Goal: Use online tool/utility: Utilize a website feature to perform a specific function

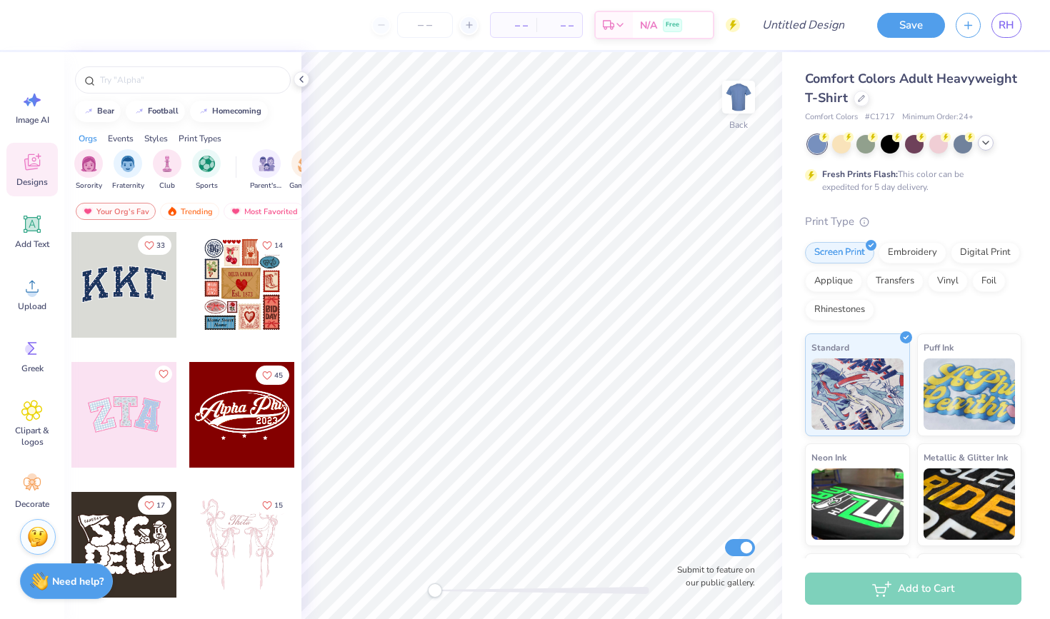
click at [986, 146] on icon at bounding box center [985, 142] width 11 height 11
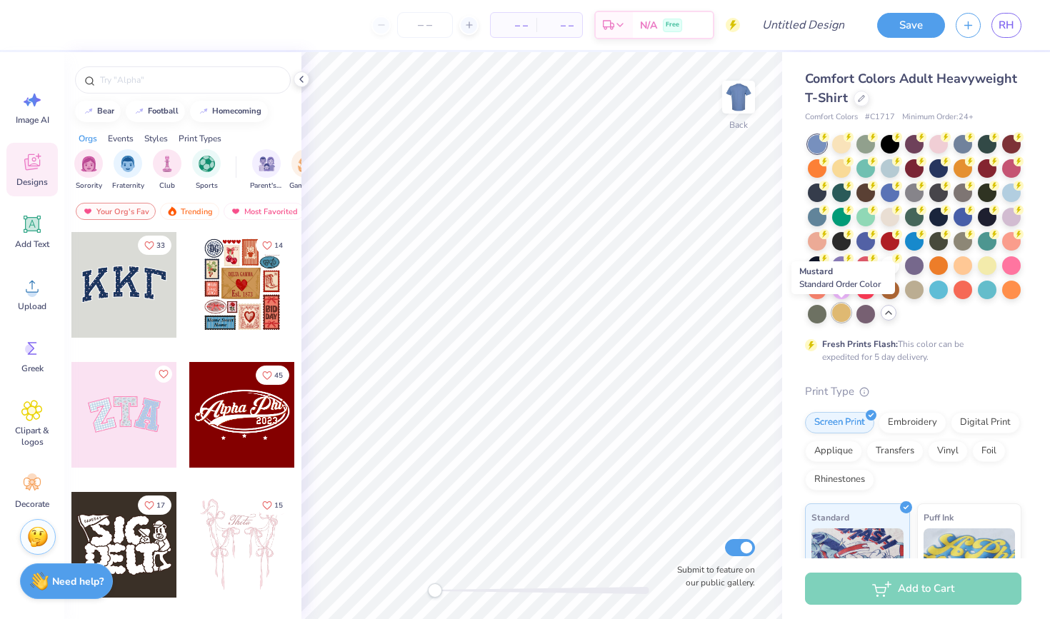
click at [843, 315] on div at bounding box center [841, 313] width 19 height 19
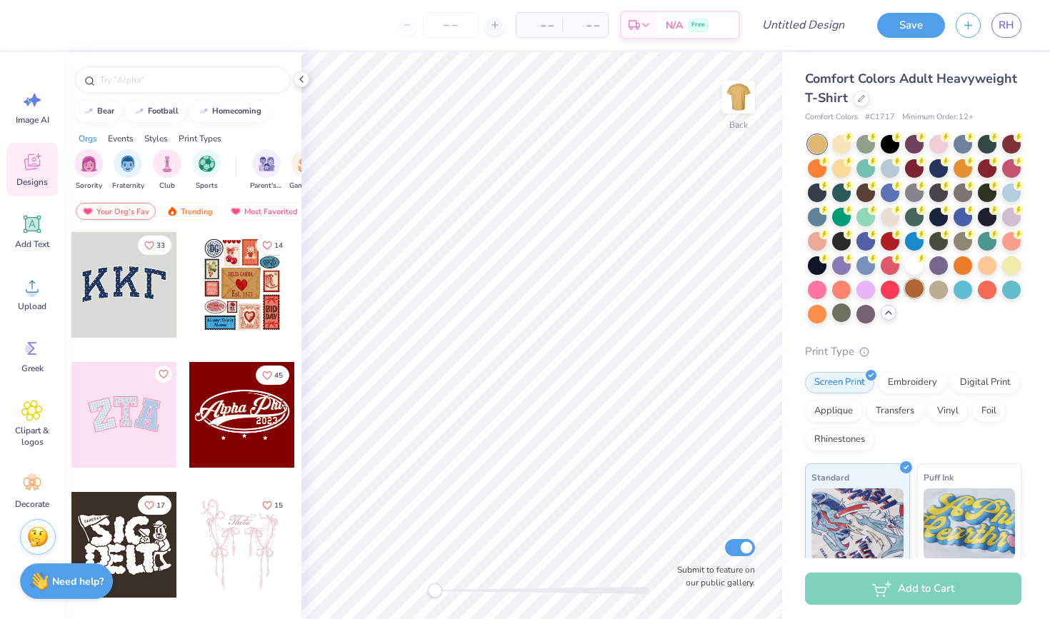
click at [922, 294] on div at bounding box center [914, 288] width 19 height 19
click at [837, 144] on div at bounding box center [841, 143] width 19 height 19
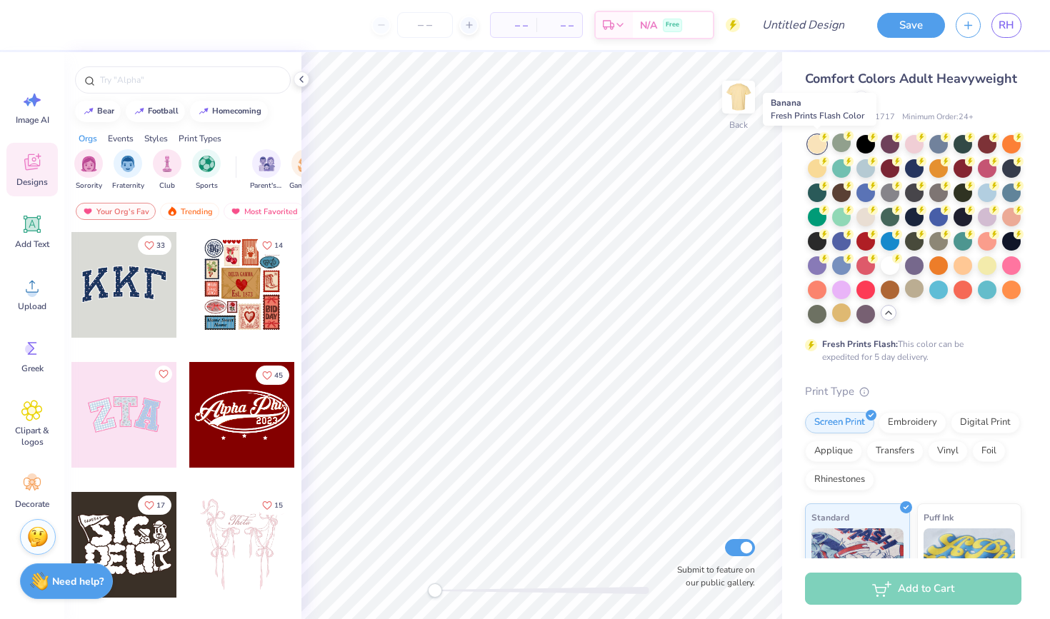
click at [817, 141] on div at bounding box center [817, 144] width 19 height 19
click at [893, 271] on div at bounding box center [890, 264] width 19 height 19
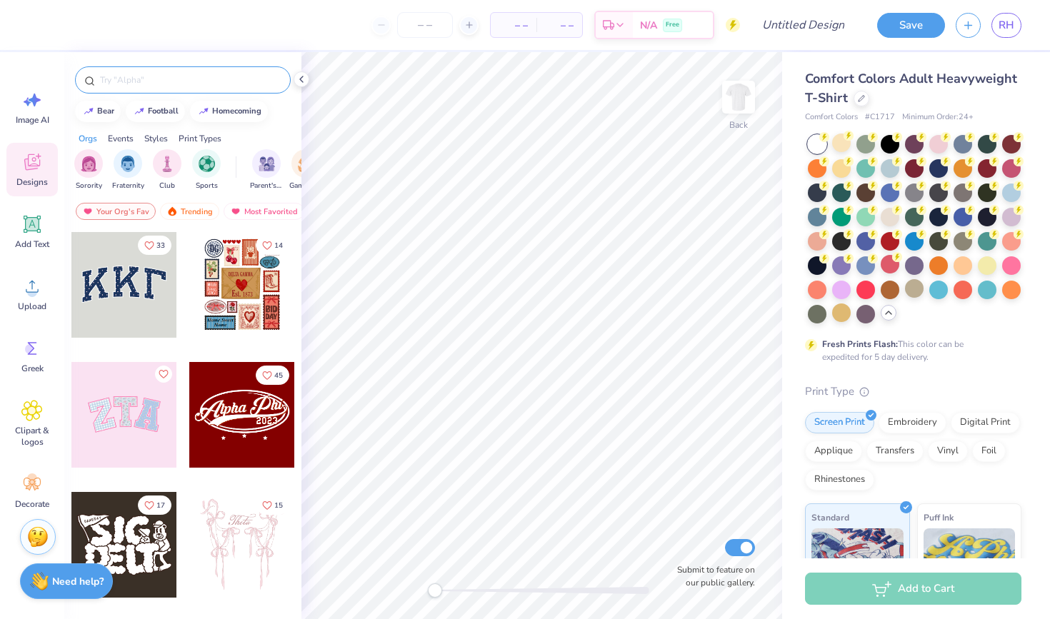
click at [166, 84] on input "text" at bounding box center [190, 80] width 183 height 14
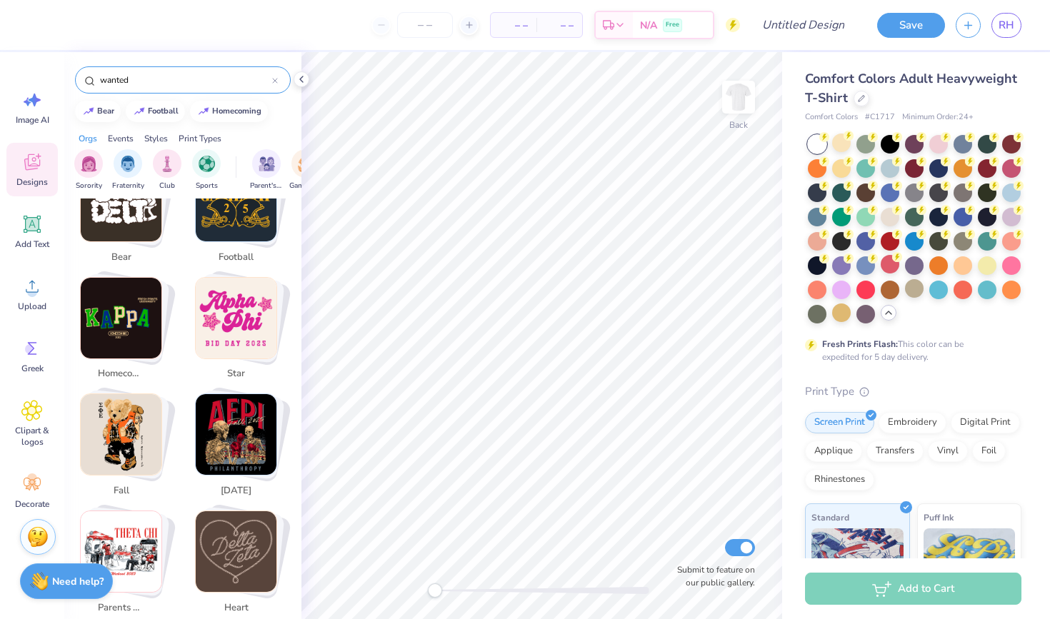
scroll to position [311, 0]
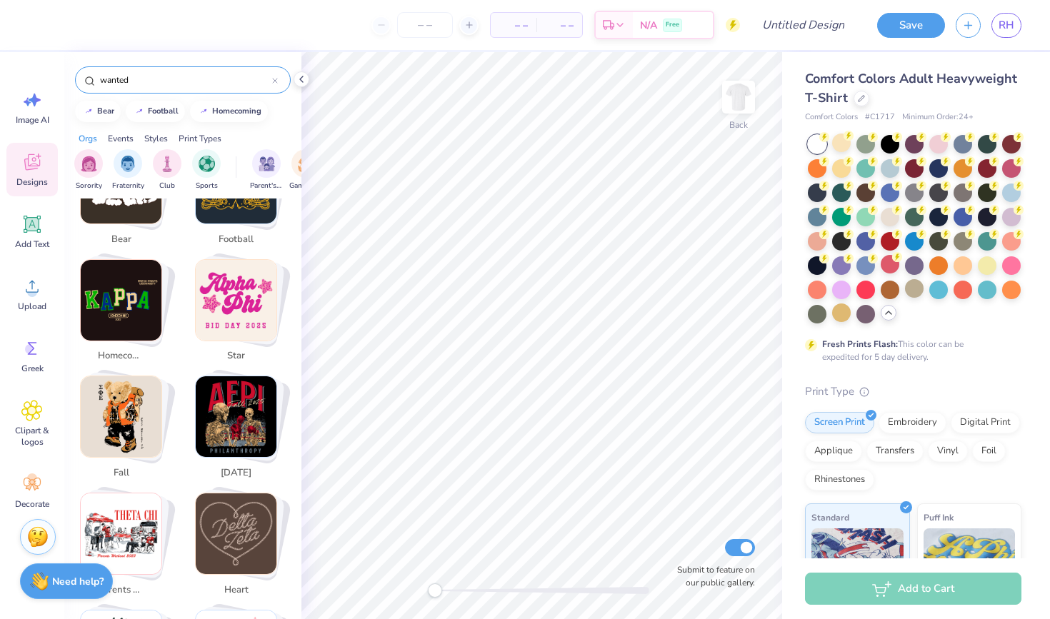
click at [145, 79] on input "wanted" at bounding box center [186, 80] width 174 height 14
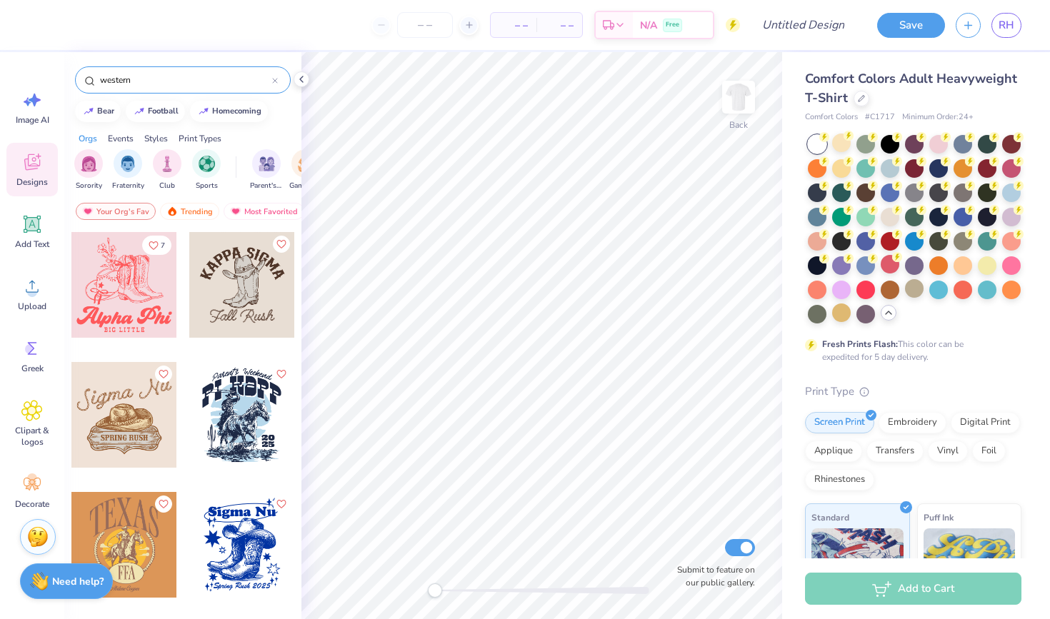
scroll to position [0, 0]
click at [186, 72] on div "western" at bounding box center [183, 79] width 216 height 27
click at [186, 73] on input "western" at bounding box center [186, 80] width 174 height 14
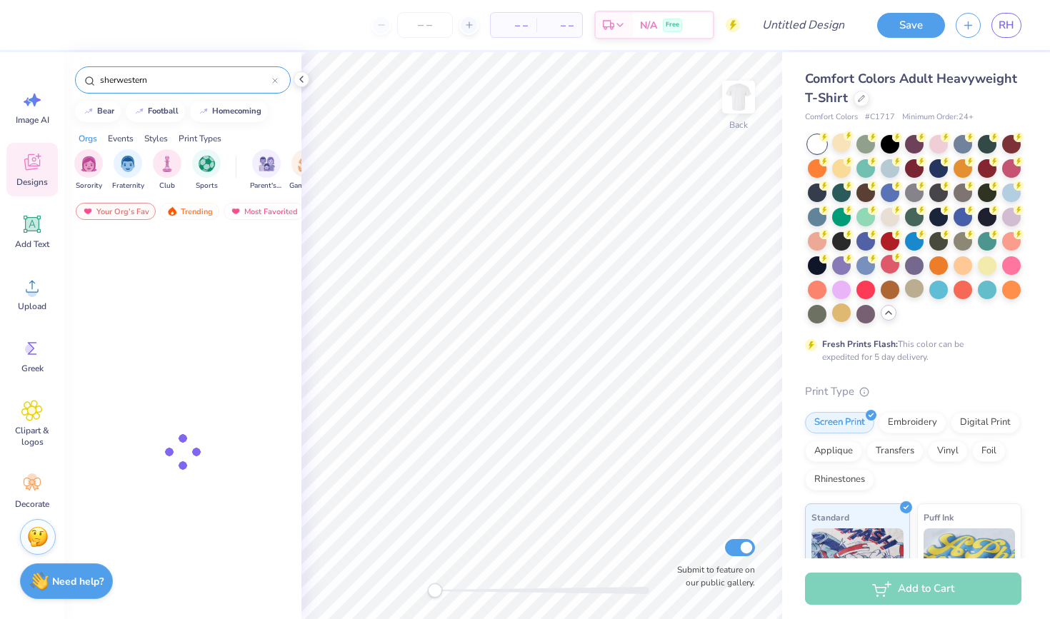
click at [186, 73] on input "sherwestern" at bounding box center [186, 80] width 174 height 14
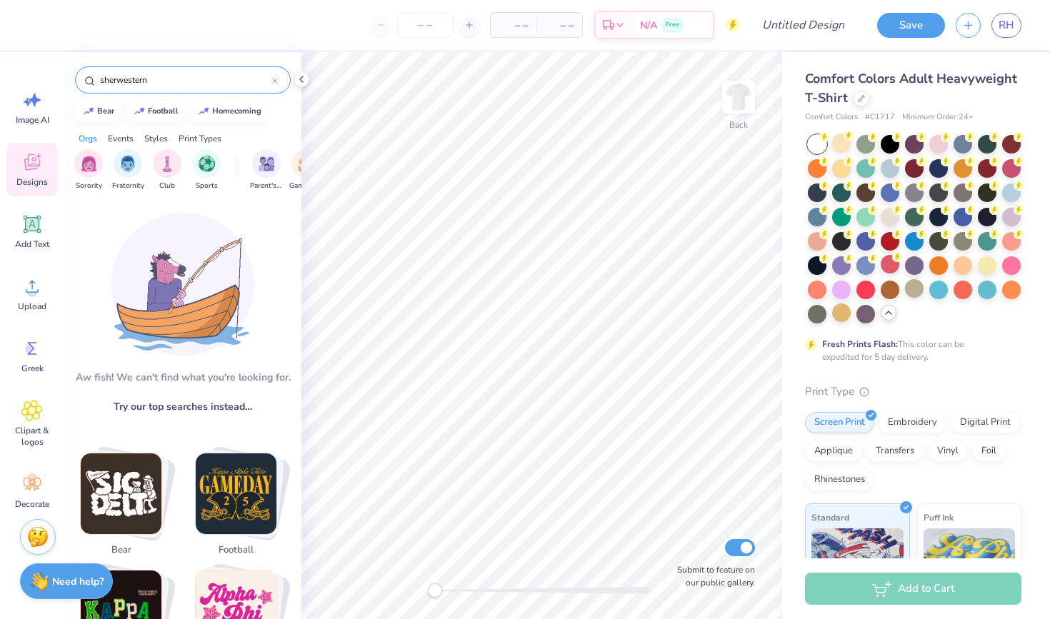
click at [186, 73] on input "sherwestern" at bounding box center [186, 80] width 174 height 14
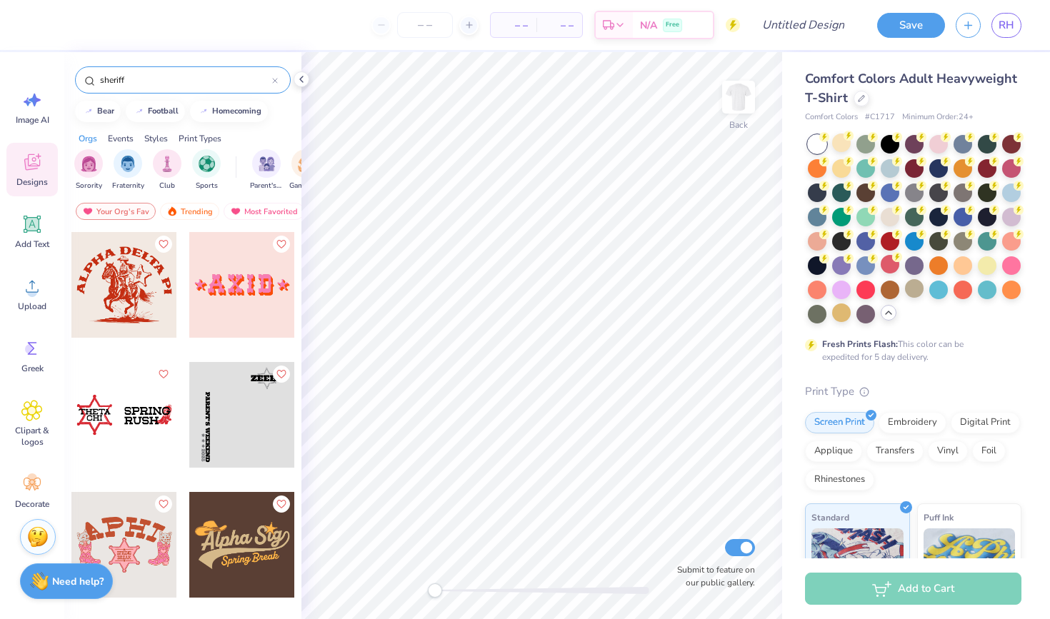
type input "sheriff"
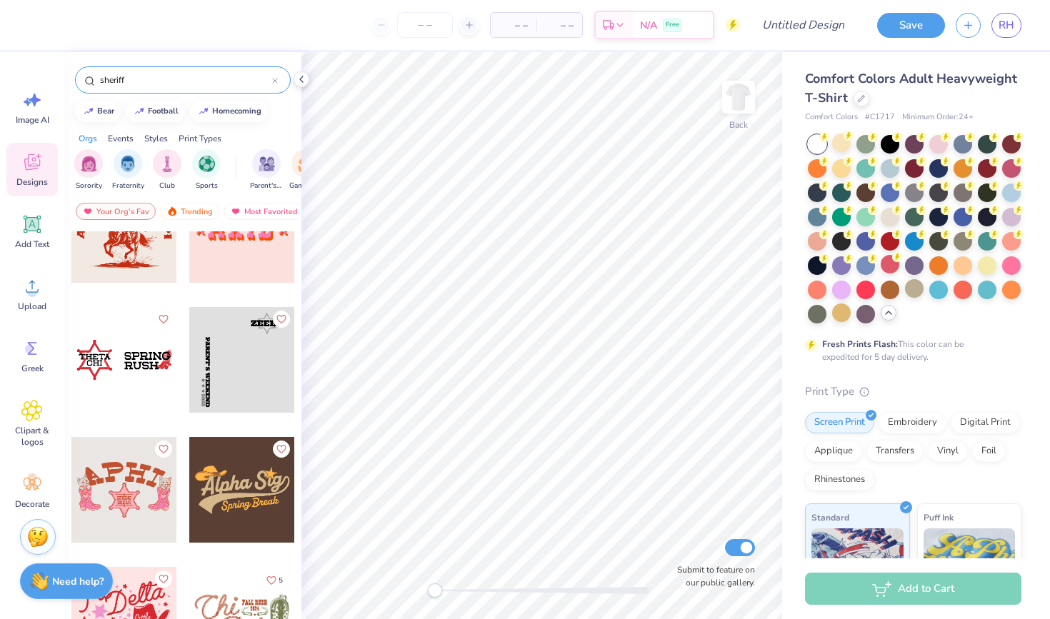
scroll to position [59, 0]
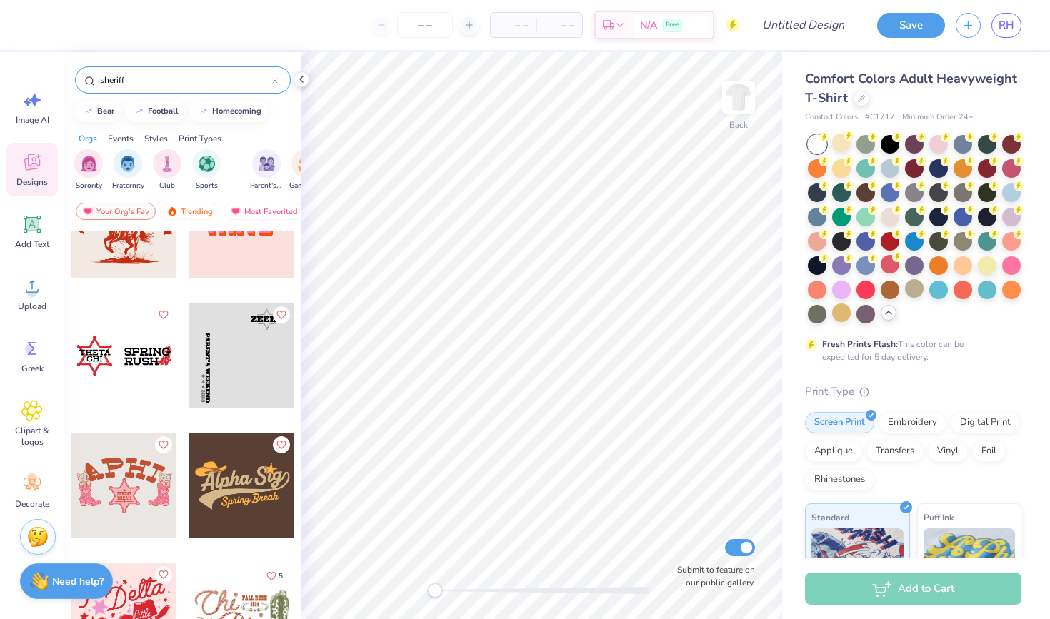
click at [122, 376] on div at bounding box center [124, 356] width 106 height 106
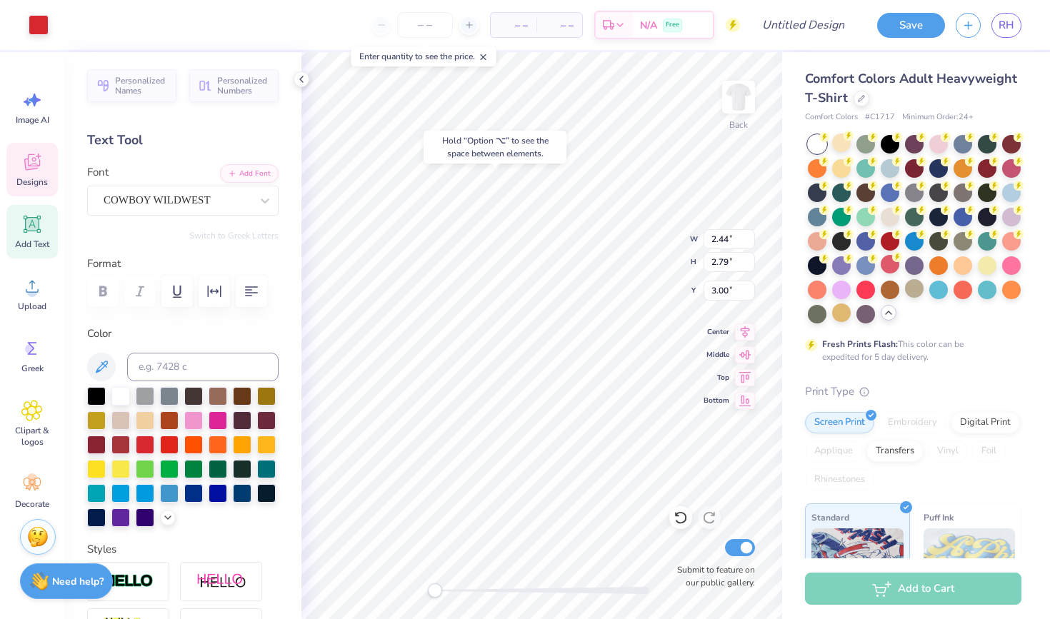
type input "2.18"
type input "0.39"
type input "3.98"
type textarea "ZTA"
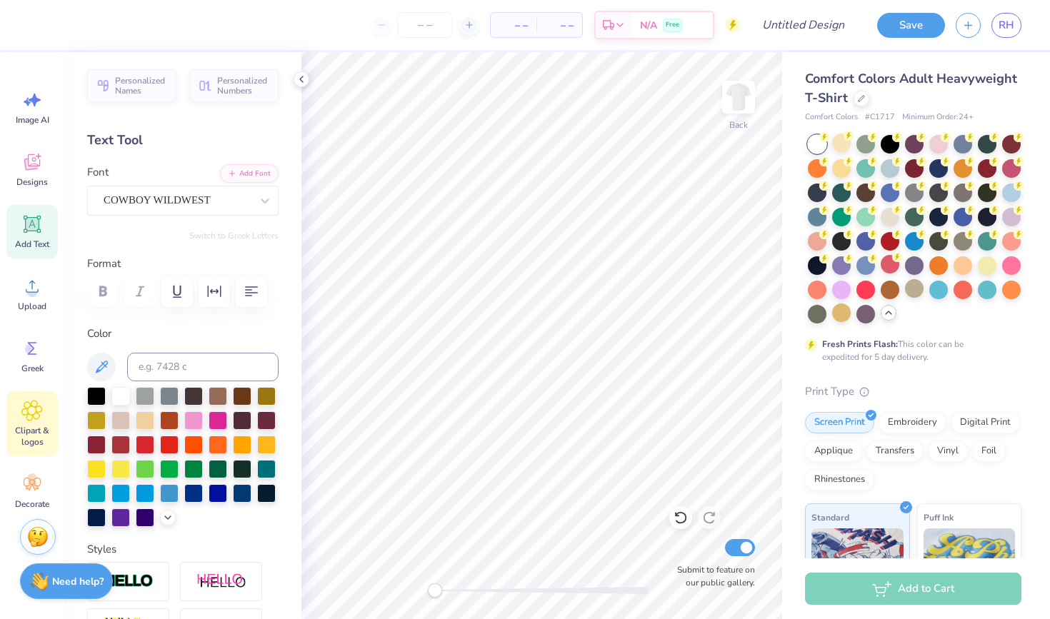
click at [35, 428] on span "Clipart & logos" at bounding box center [32, 436] width 47 height 23
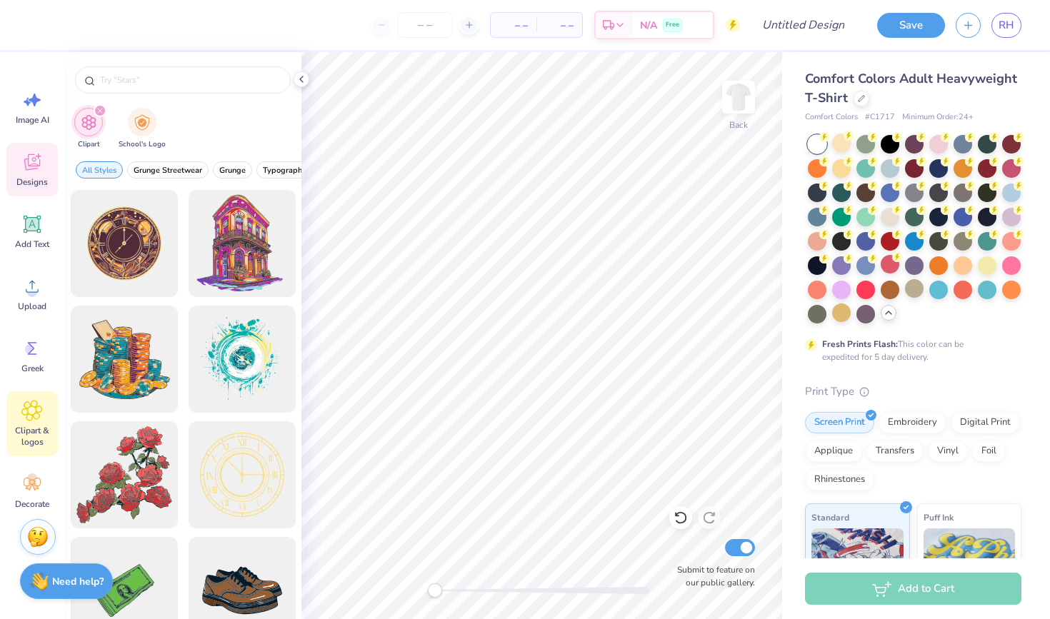
click at [34, 171] on icon at bounding box center [31, 161] width 21 height 21
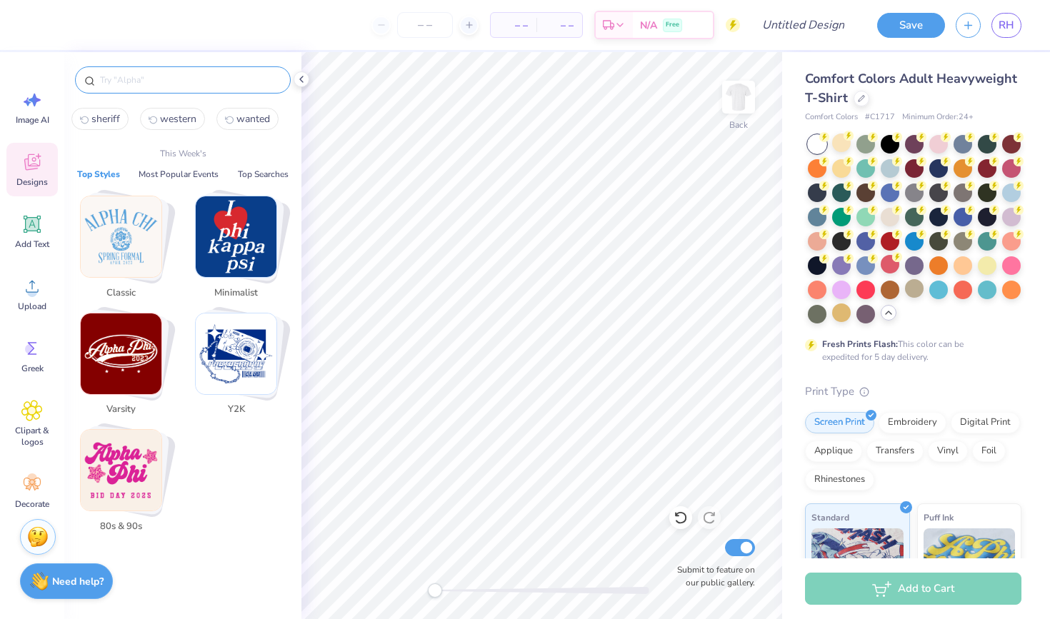
click at [139, 80] on input "text" at bounding box center [190, 80] width 183 height 14
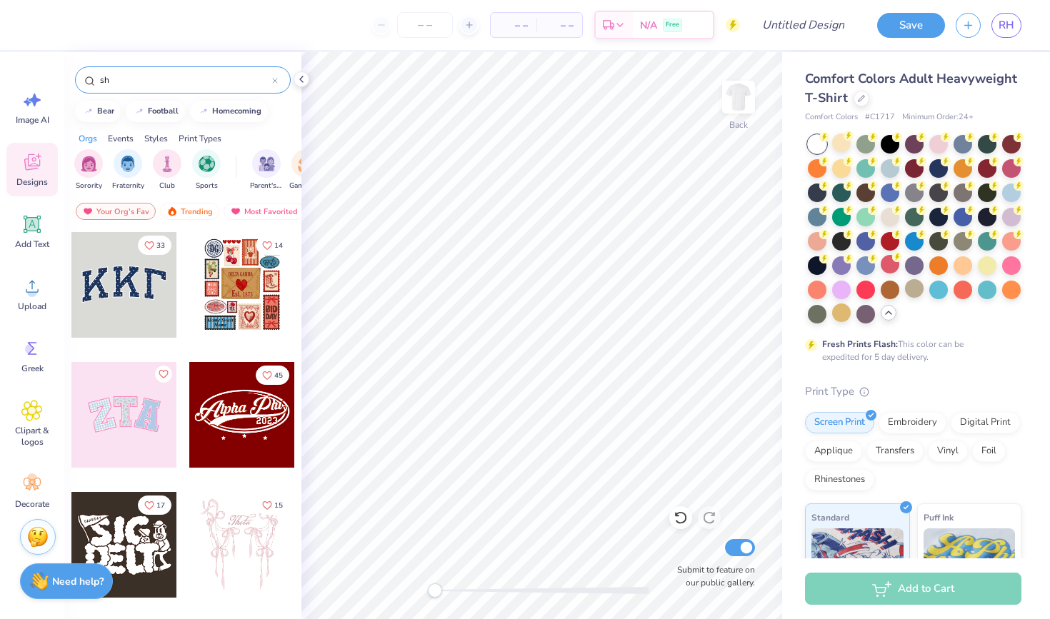
type input "s"
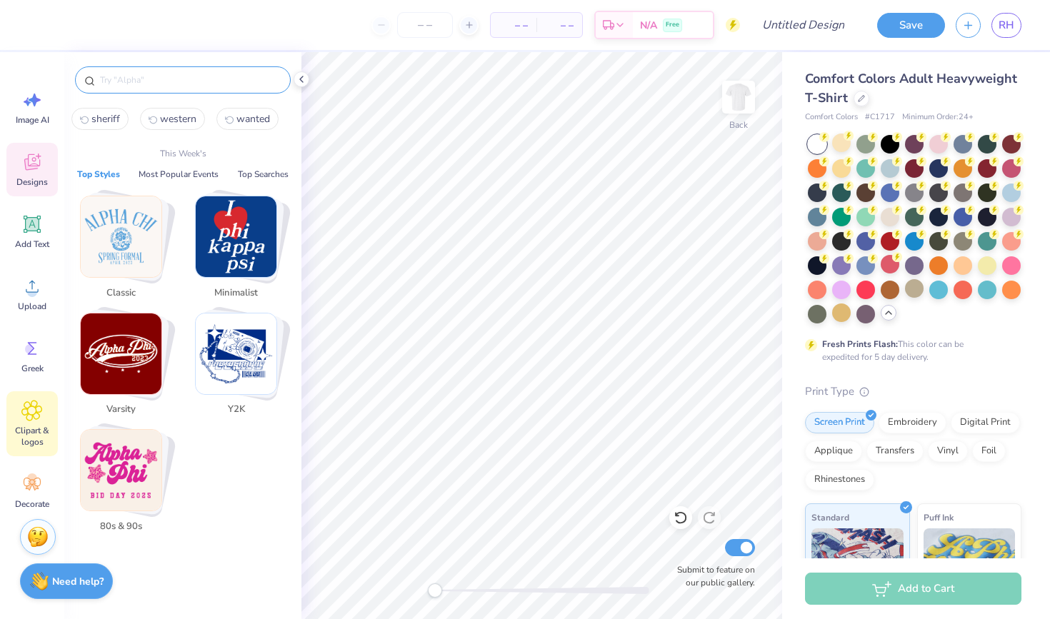
click at [41, 404] on icon at bounding box center [31, 410] width 21 height 21
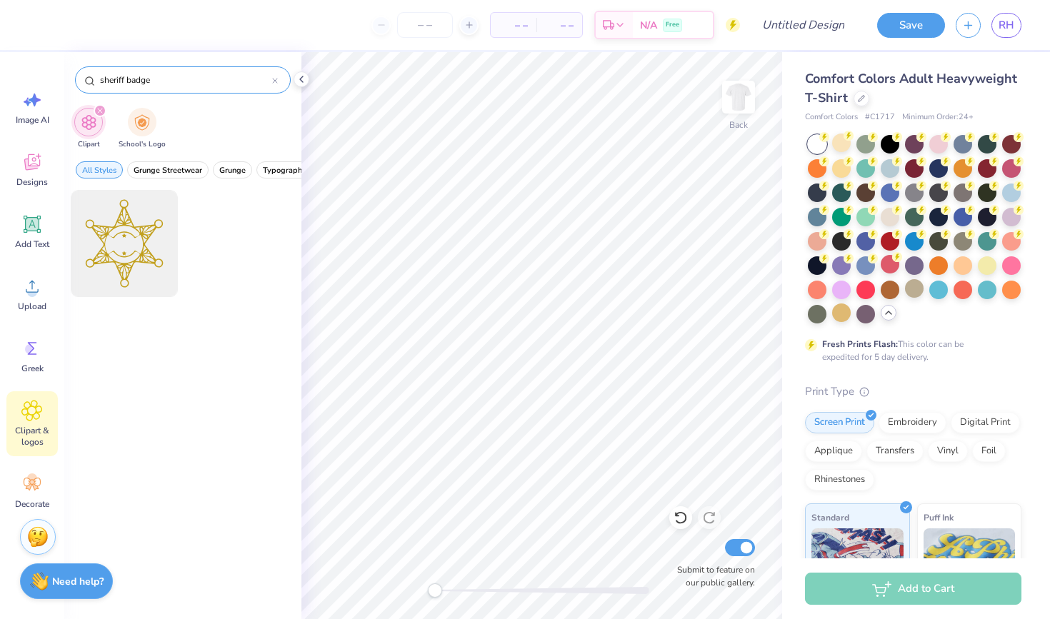
click at [140, 76] on input "sheriff badge" at bounding box center [186, 80] width 174 height 14
type input "sheriff"
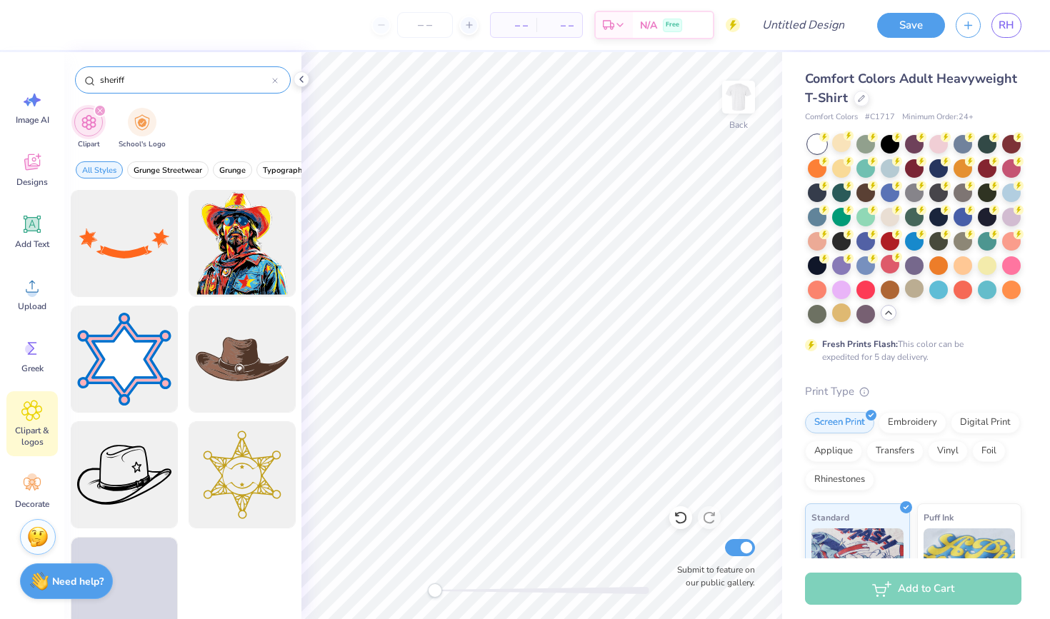
click at [125, 76] on input "sheriff" at bounding box center [186, 80] width 174 height 14
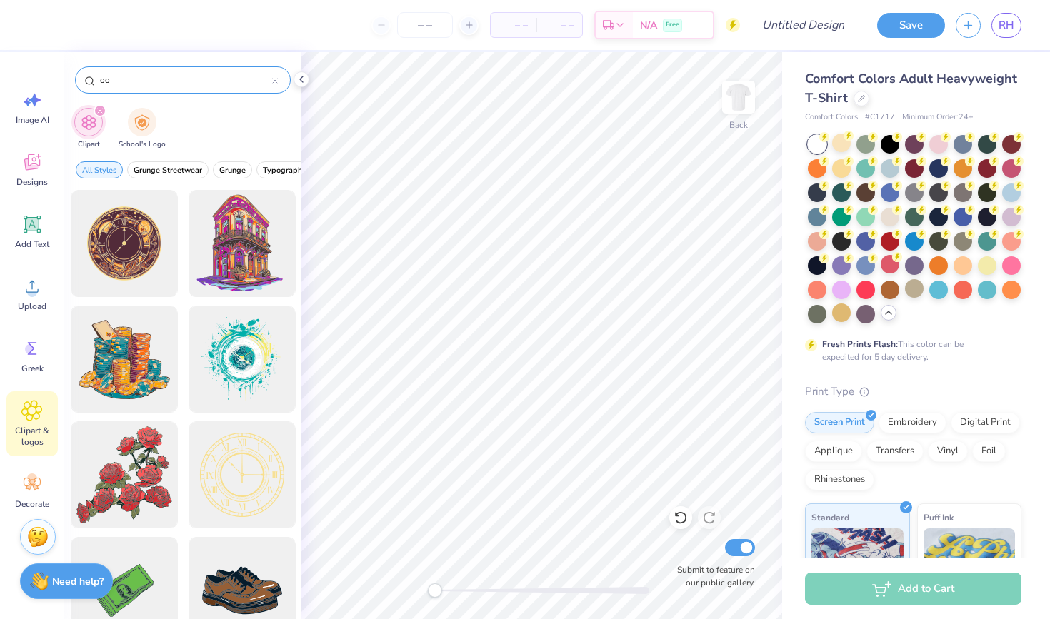
type input "o"
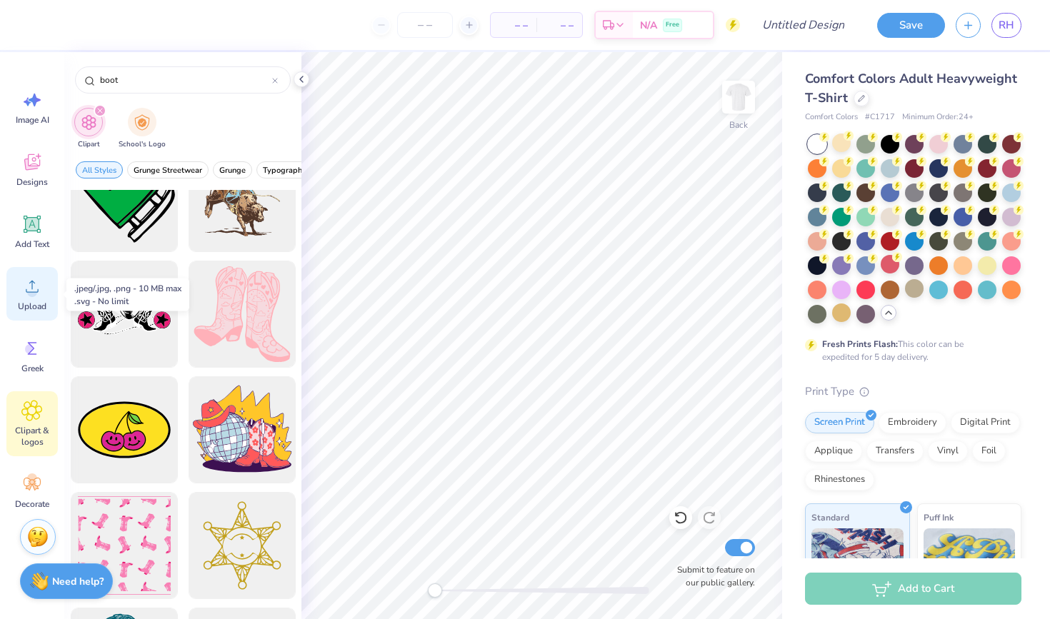
scroll to position [0, 0]
type input "boot"
click at [31, 194] on div "Designs" at bounding box center [31, 170] width 51 height 54
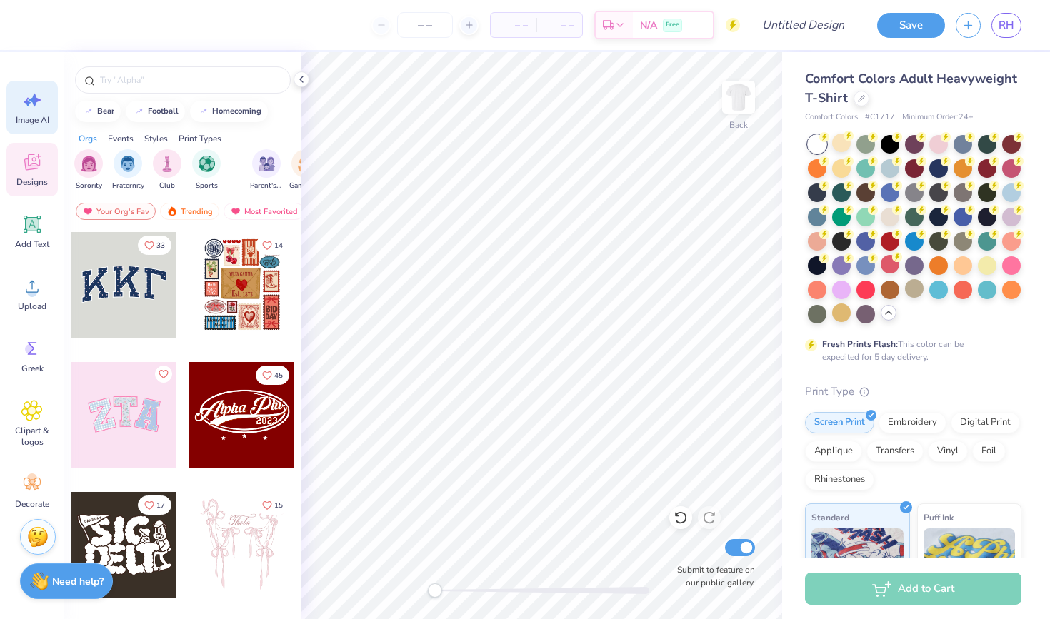
click at [18, 124] on span "Image AI" at bounding box center [33, 119] width 34 height 11
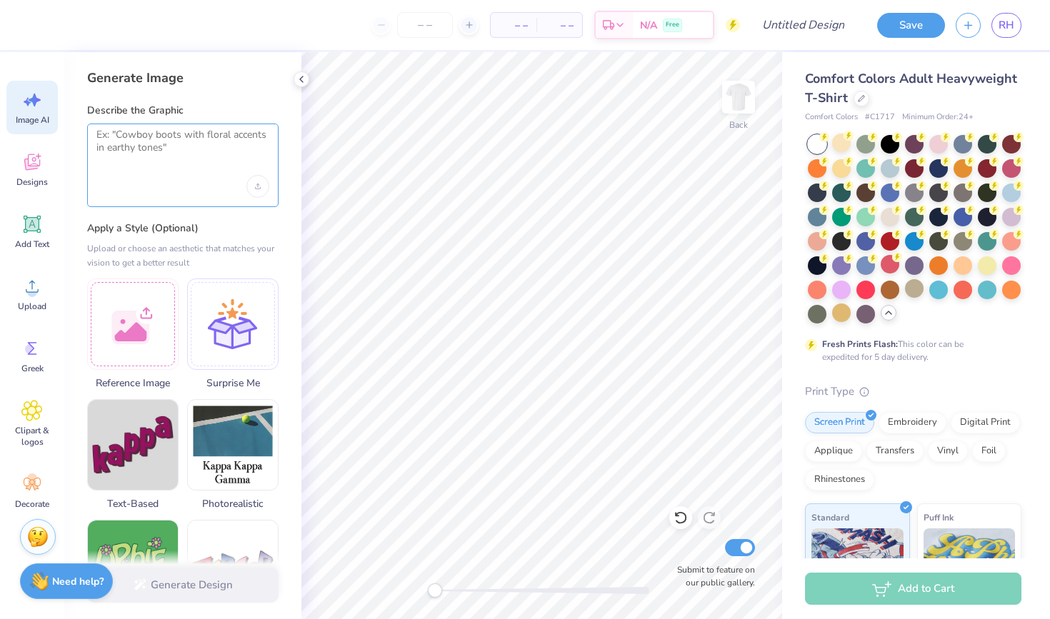
click at [146, 135] on textarea at bounding box center [182, 147] width 173 height 36
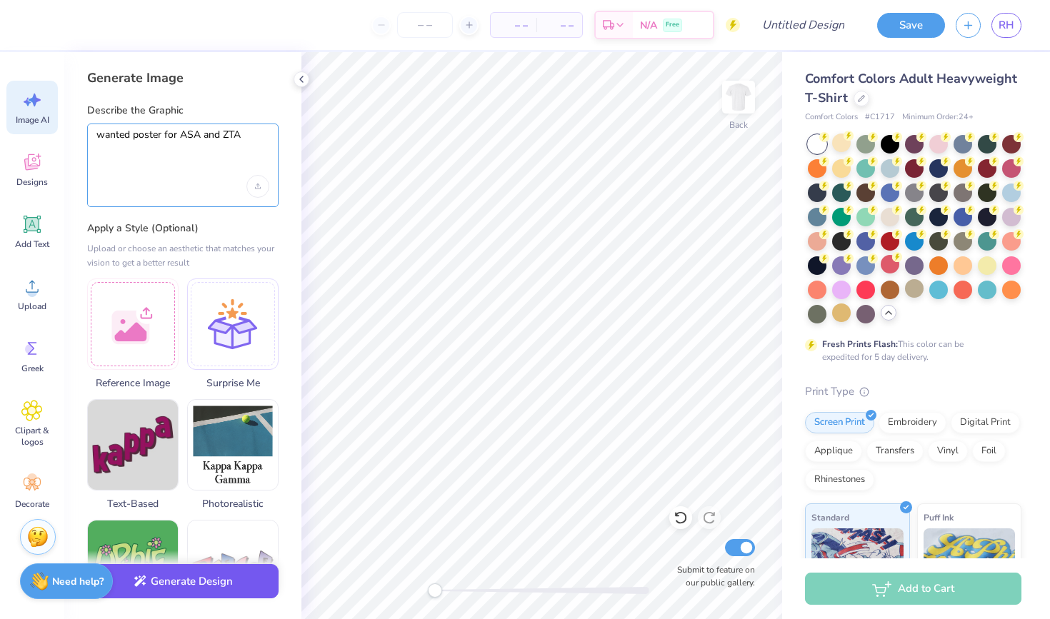
type textarea "wanted poster for ASA and ZTA"
click at [191, 594] on button "Generate Design" at bounding box center [182, 581] width 191 height 35
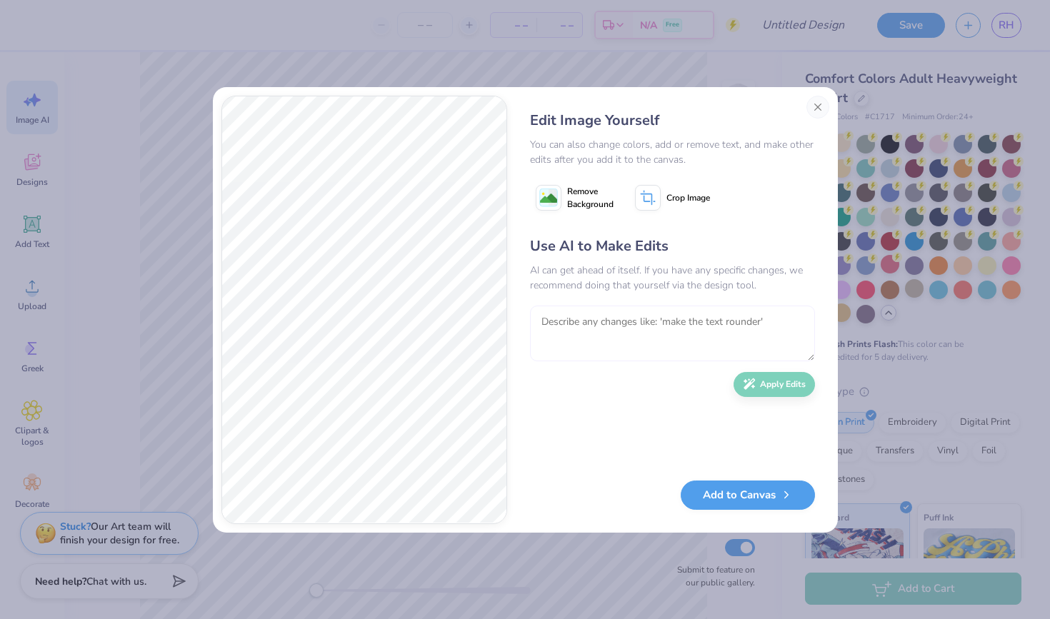
click at [616, 334] on textarea at bounding box center [672, 334] width 285 height 56
type textarea "r"
type textarea "t"
type textarea "make it more western"
click at [762, 397] on div "Use AI to Make Edits AI can get ahead of itself. If you have any specific chang…" at bounding box center [672, 352] width 285 height 232
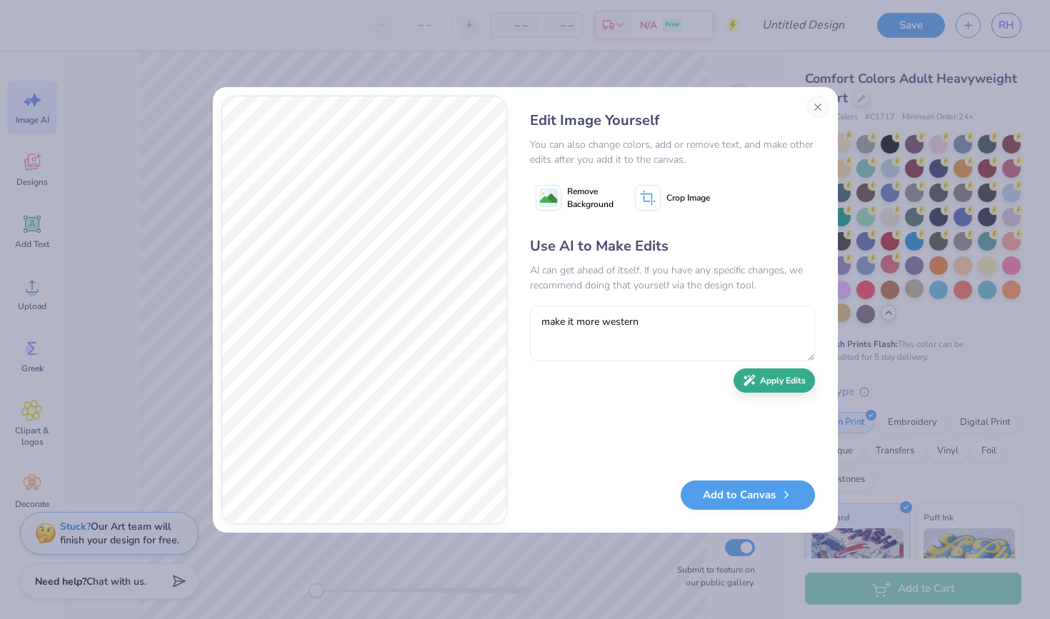
click at [762, 389] on button "Apply Edits" at bounding box center [774, 381] width 81 height 25
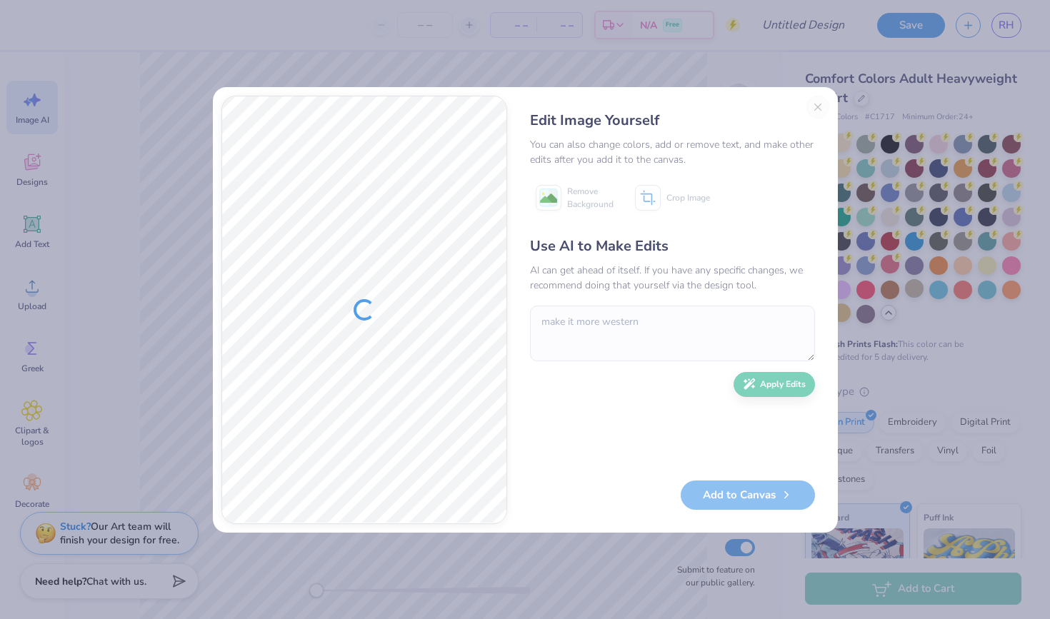
drag, startPoint x: 648, startPoint y: 106, endPoint x: 684, endPoint y: 110, distance: 36.0
click at [684, 110] on div "Edit Image Yourself You can also change colors, add or remove text, and make ot…" at bounding box center [673, 310] width 314 height 429
click at [673, 92] on div "Edit Image Yourself You can also change colors, add or remove text, and make ot…" at bounding box center [525, 310] width 625 height 446
click at [822, 101] on div "Edit Image Yourself You can also change colors, add or remove text, and make ot…" at bounding box center [673, 310] width 314 height 429
click at [821, 101] on div "Edit Image Yourself You can also change colors, add or remove text, and make ot…" at bounding box center [673, 310] width 314 height 429
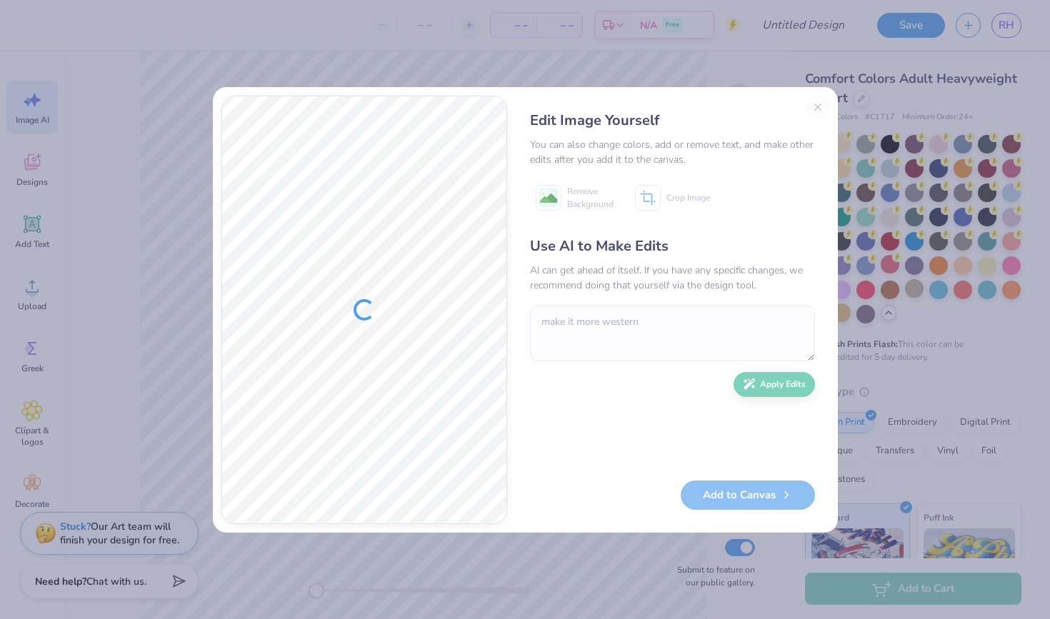
click at [821, 104] on div "Edit Image Yourself You can also change colors, add or remove text, and make ot…" at bounding box center [673, 310] width 314 height 429
click at [821, 106] on div "Edit Image Yourself You can also change colors, add or remove text, and make ot…" at bounding box center [673, 310] width 314 height 429
click at [819, 108] on div "Edit Image Yourself You can also change colors, add or remove text, and make ot…" at bounding box center [673, 310] width 314 height 429
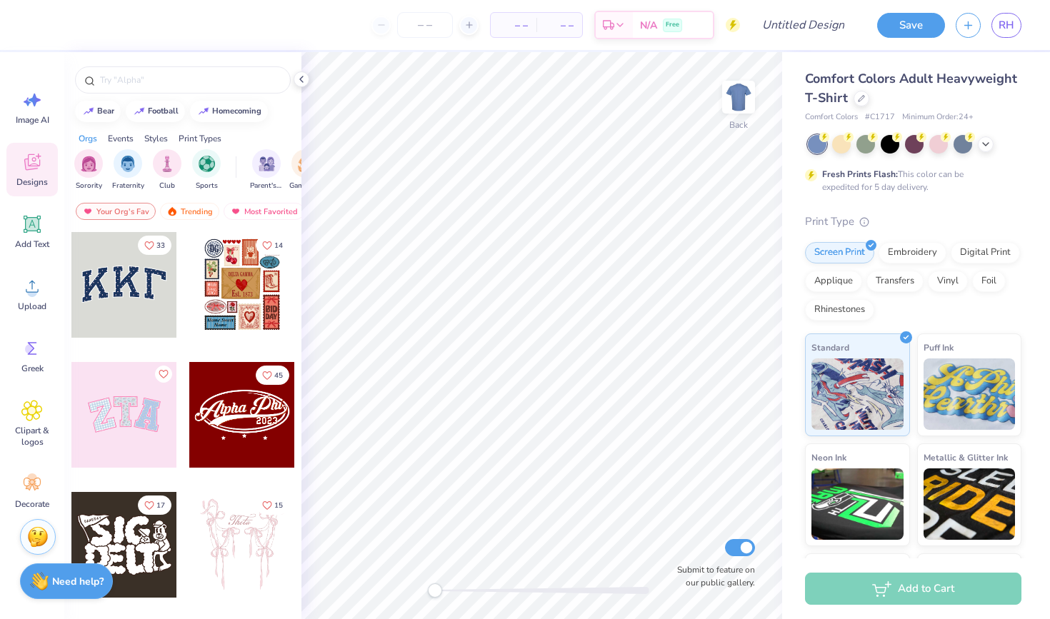
click at [980, 151] on div at bounding box center [915, 144] width 214 height 19
click at [982, 146] on icon at bounding box center [985, 142] width 11 height 11
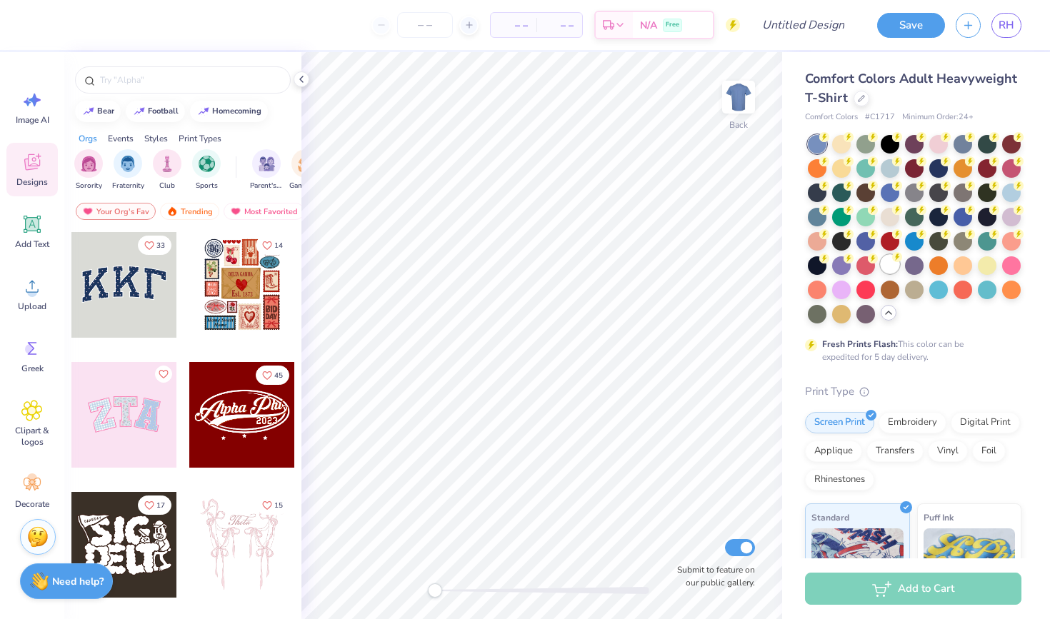
click at [892, 267] on div at bounding box center [890, 264] width 19 height 19
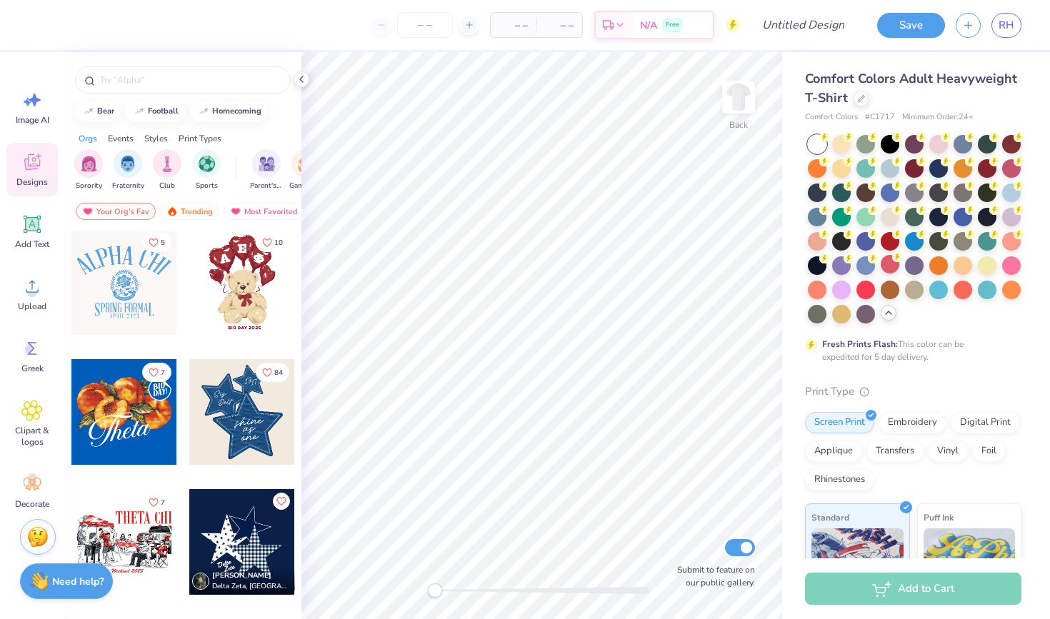
scroll to position [981, 0]
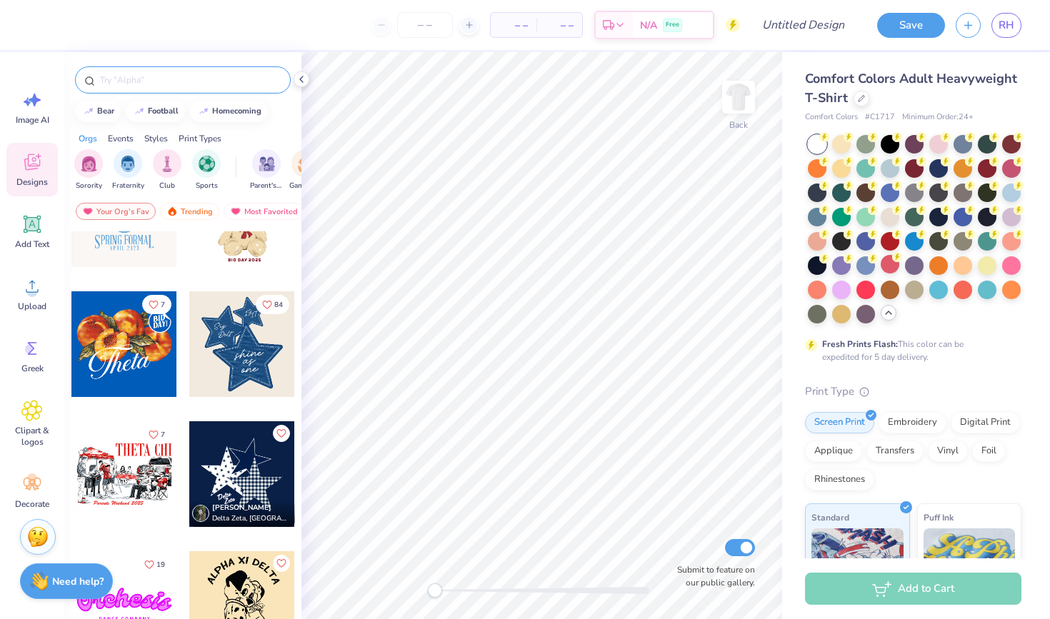
click at [189, 81] on input "text" at bounding box center [190, 80] width 183 height 14
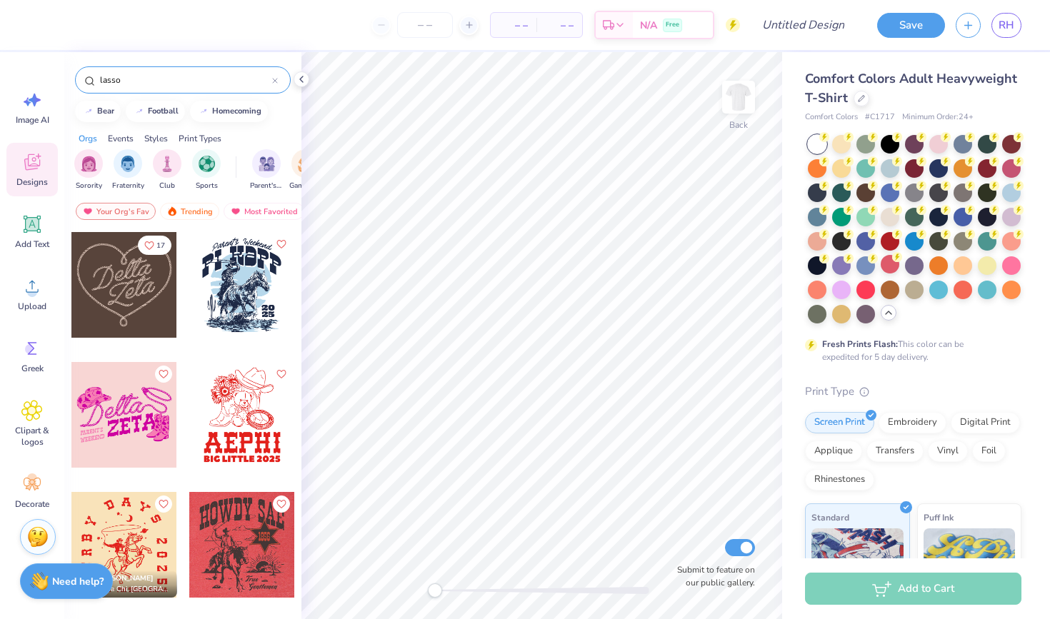
type input "lasso"
click at [137, 280] on div at bounding box center [124, 285] width 106 height 106
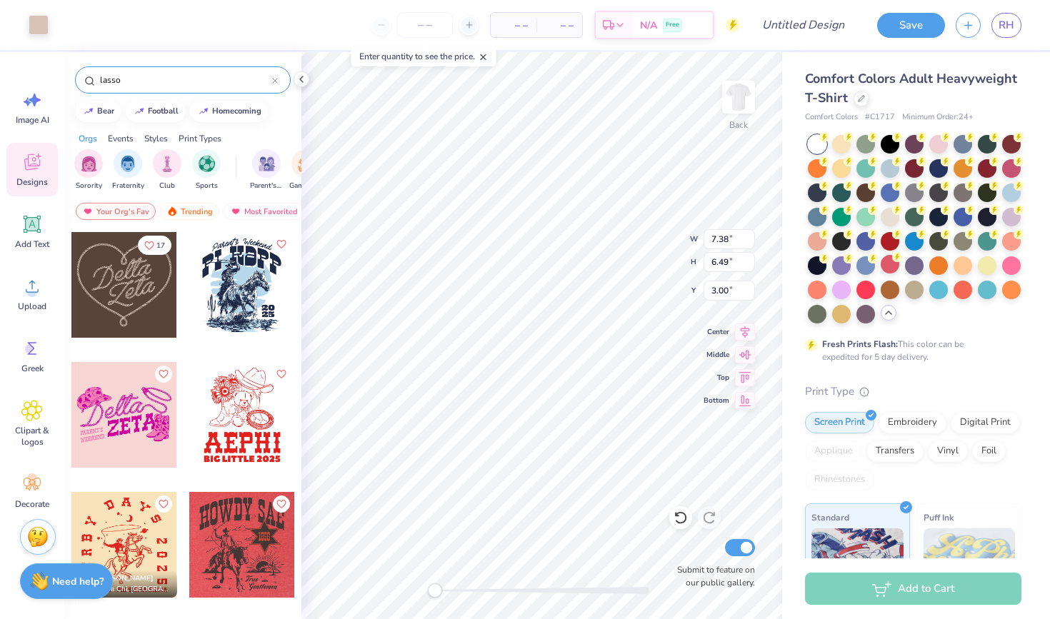
type input "2.43"
type input "2.13"
type input "7.36"
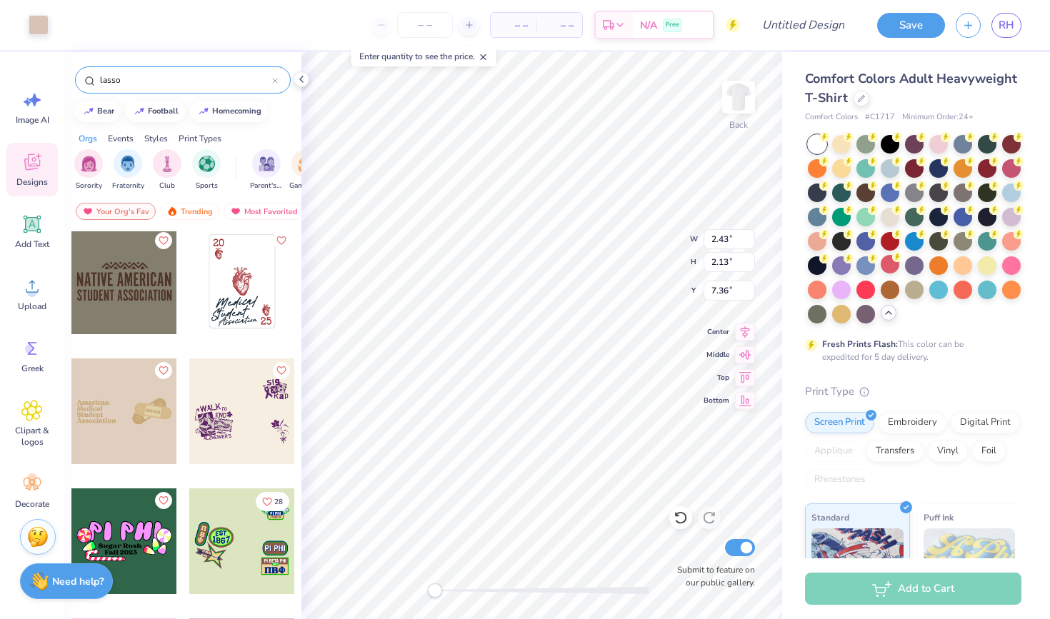
scroll to position [1578, 0]
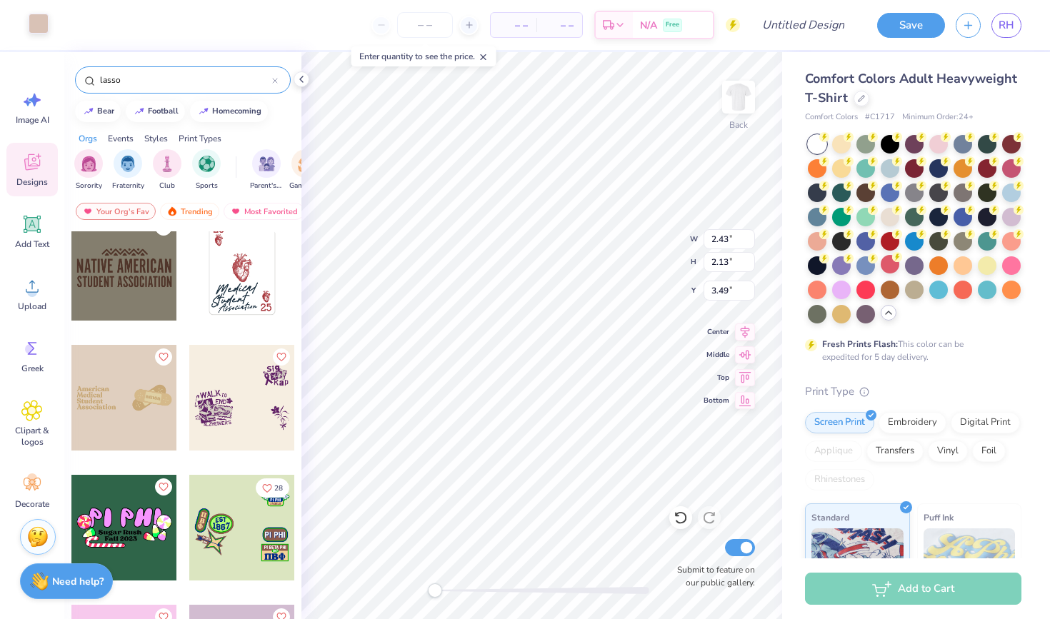
click at [41, 27] on div at bounding box center [39, 24] width 20 height 20
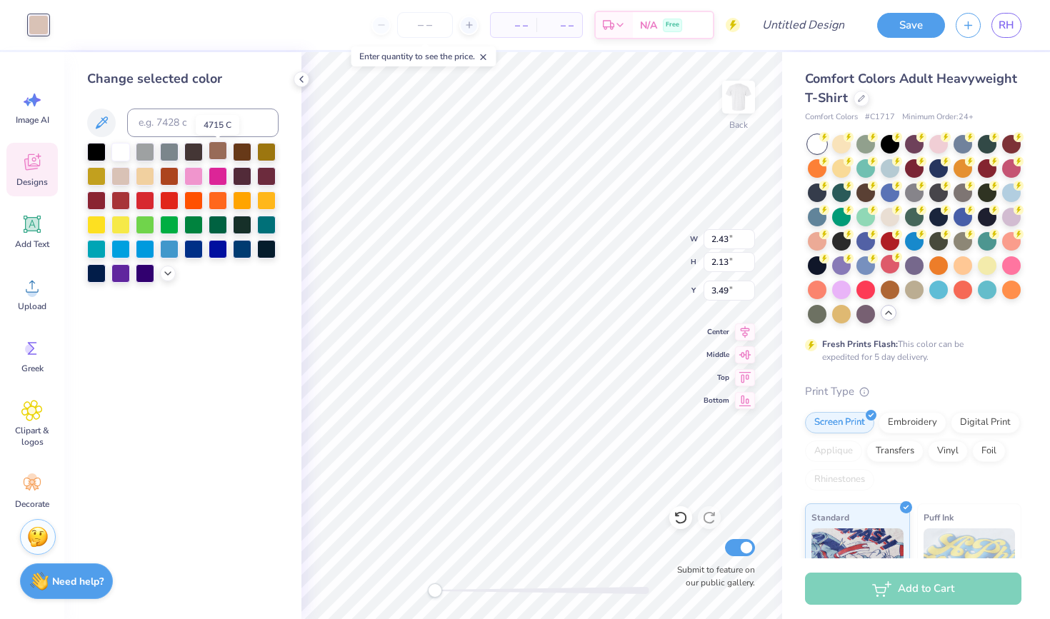
click at [224, 151] on div at bounding box center [218, 150] width 19 height 19
click at [242, 154] on div at bounding box center [242, 150] width 19 height 19
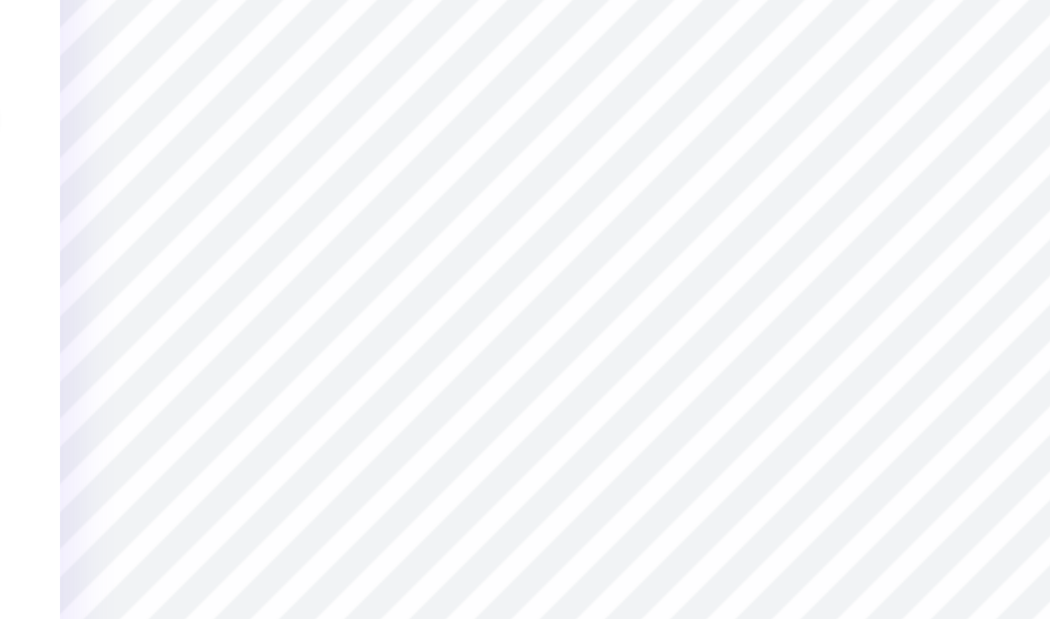
type input "1.54"
type input "0.86"
type input "3.85"
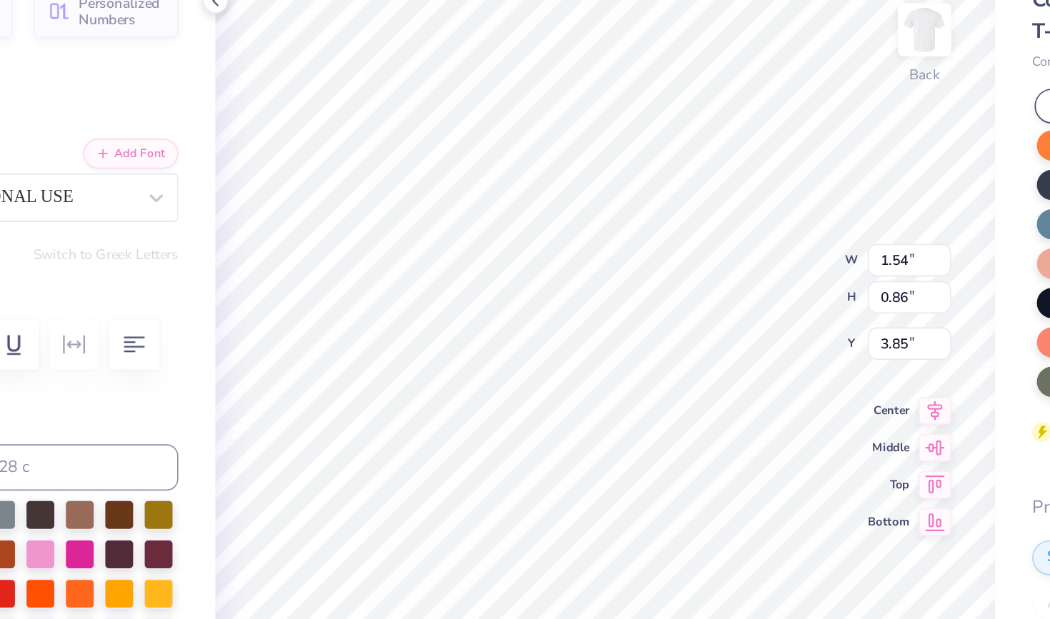
type textarea "ZTA"
type input "1.22"
type input "0.80"
type input "4.31"
type textarea "ASA"
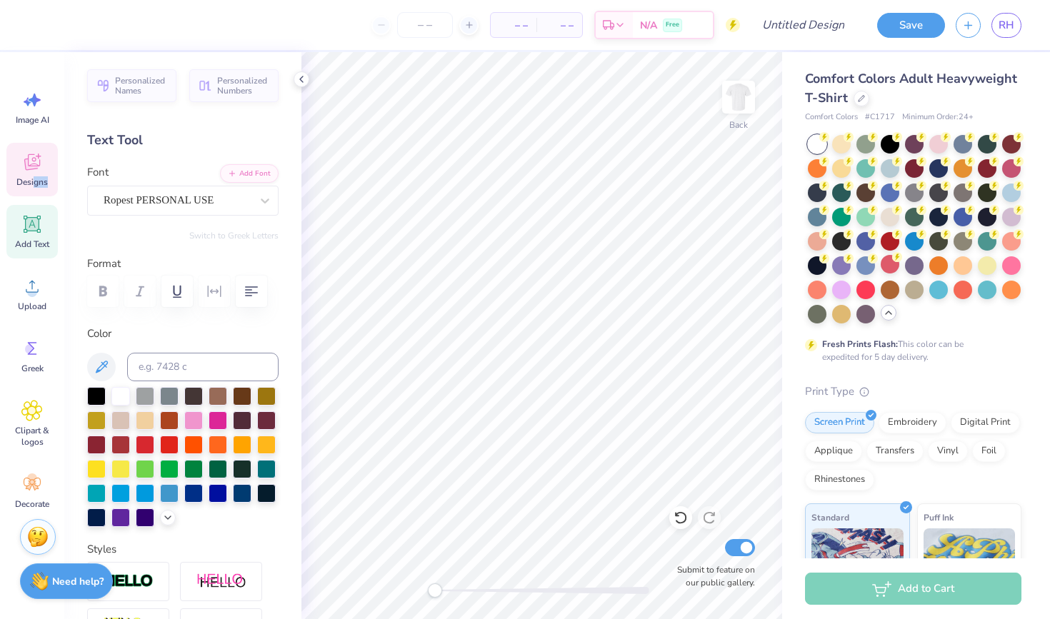
click at [33, 187] on div "Designs" at bounding box center [31, 170] width 51 height 54
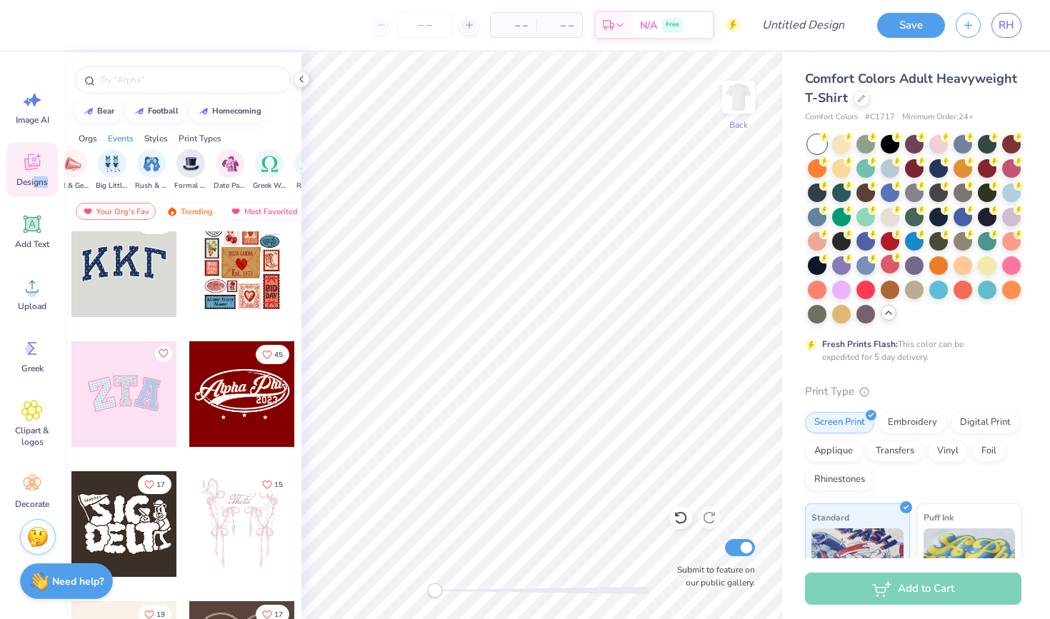
scroll to position [0, 336]
click at [167, 136] on div "Styles" at bounding box center [156, 138] width 24 height 13
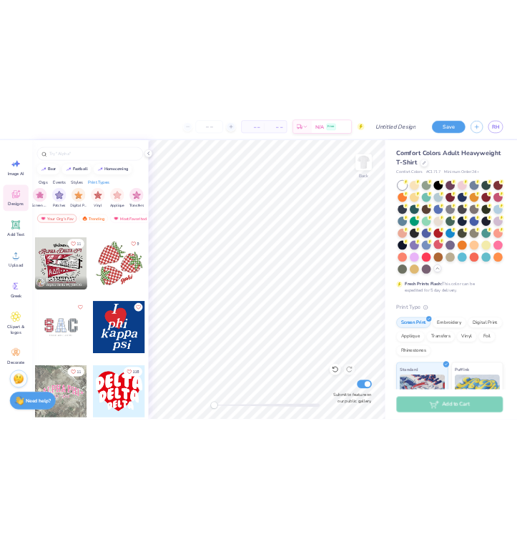
scroll to position [2326, 0]
